Goal: Information Seeking & Learning: Learn about a topic

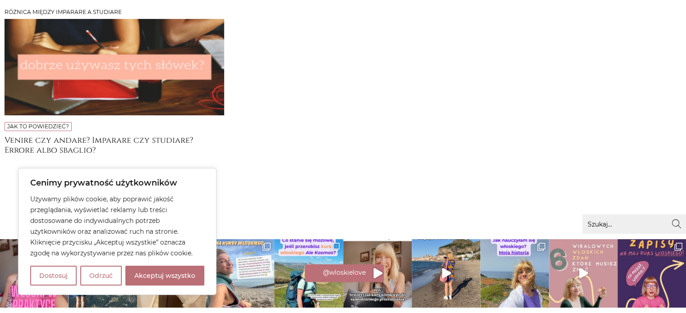
scroll to position [180, 0]
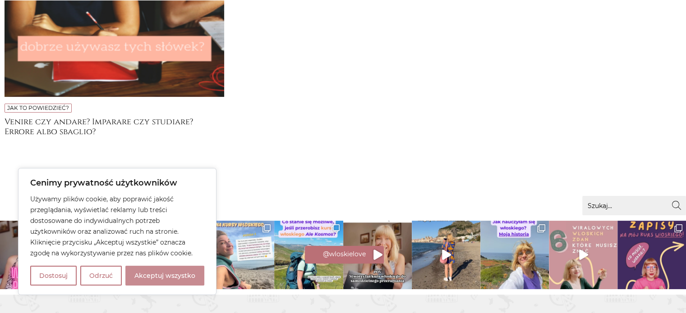
click at [154, 274] on button "Akceptuj wszystko" at bounding box center [164, 276] width 79 height 20
checkbox input "true"
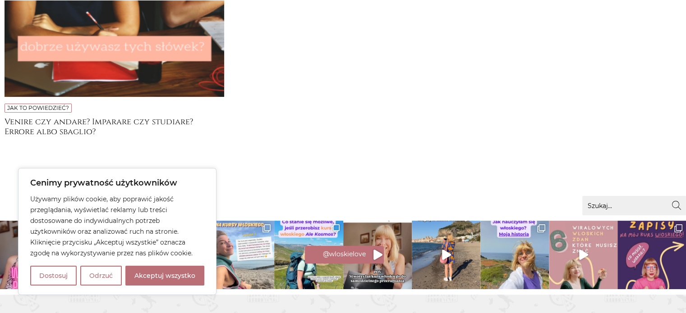
checkbox input "true"
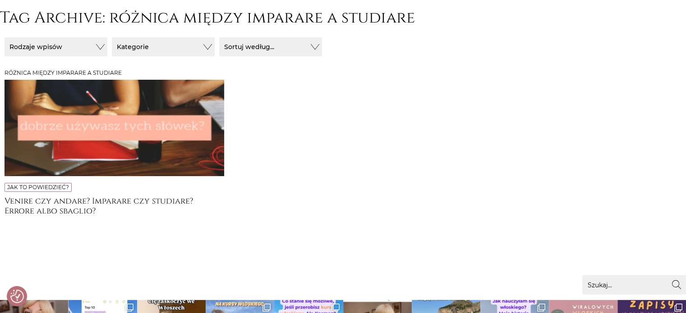
scroll to position [70, 0]
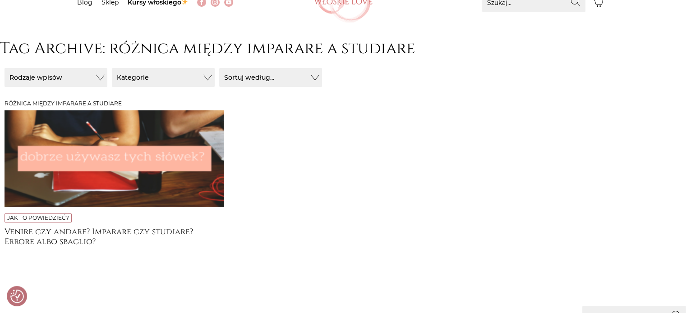
click at [123, 155] on img at bounding box center [114, 158] width 219 height 96
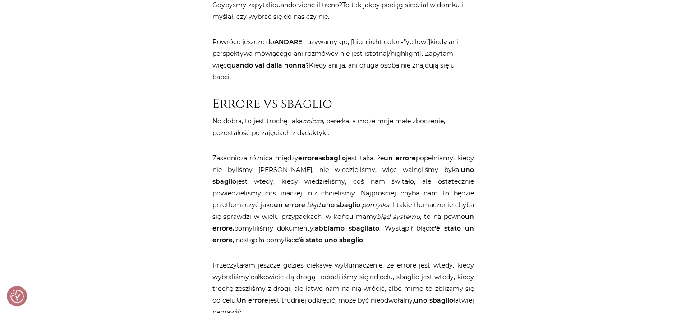
scroll to position [1803, 0]
